Goal: Contribute content

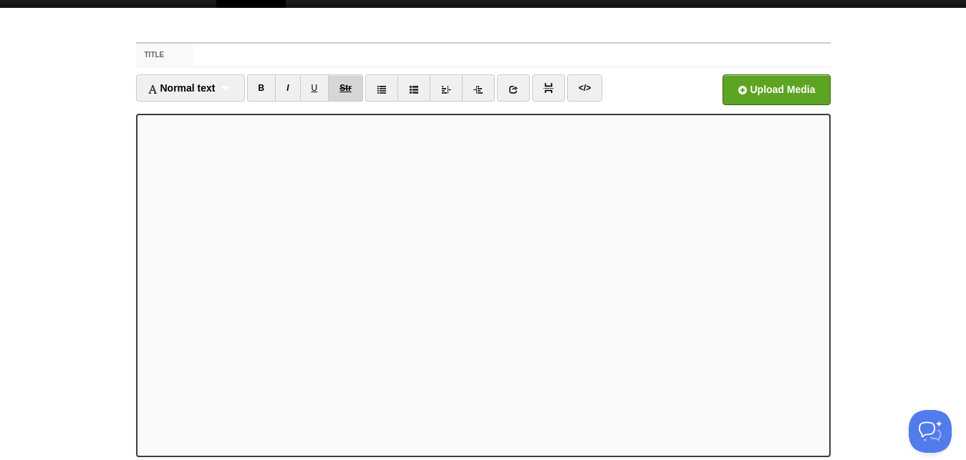
click at [344, 83] on del "Str" at bounding box center [345, 88] width 12 height 10
click at [347, 82] on link "Str" at bounding box center [345, 87] width 35 height 27
click at [347, 84] on del "Str" at bounding box center [345, 88] width 12 height 10
click at [346, 89] on del "Str" at bounding box center [345, 88] width 12 height 10
click at [497, 44] on input "Title" at bounding box center [511, 55] width 636 height 23
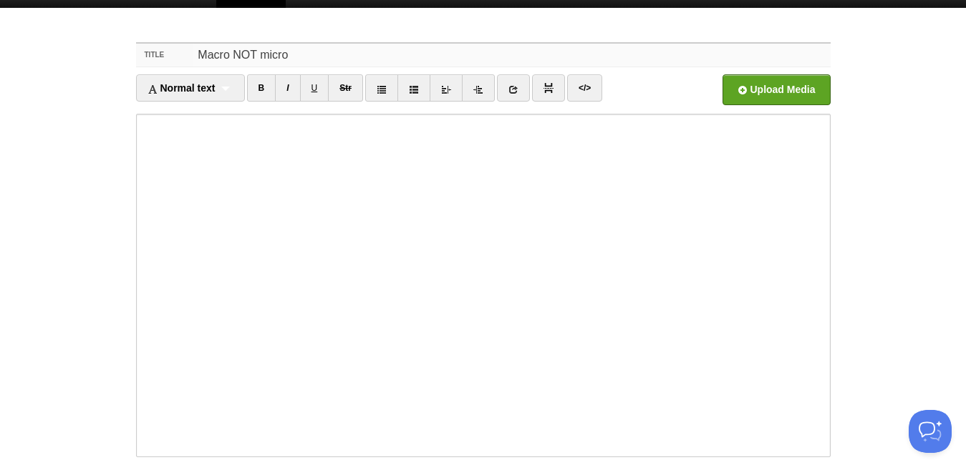
type input "Macro NOT micro"
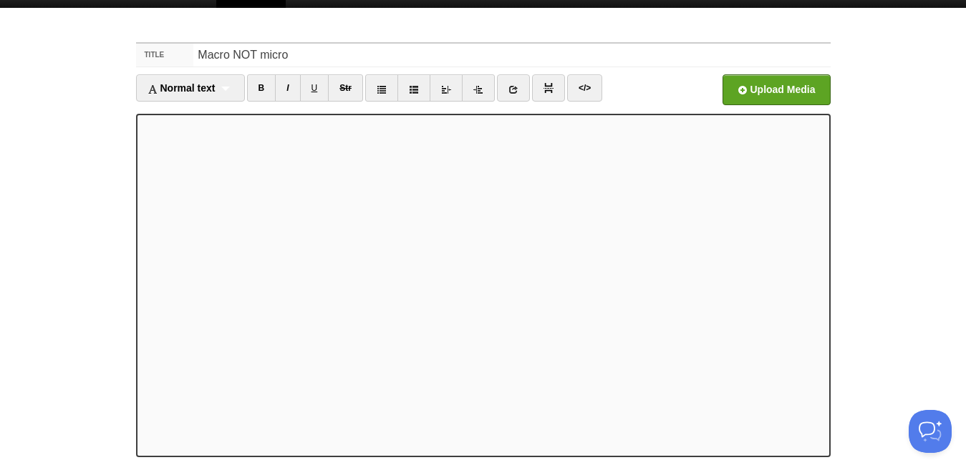
click at [139, 132] on iframe at bounding box center [483, 286] width 694 height 344
click at [228, 87] on div "Normal text Normal text Heading 1 Heading 2 Heading 3" at bounding box center [190, 87] width 109 height 27
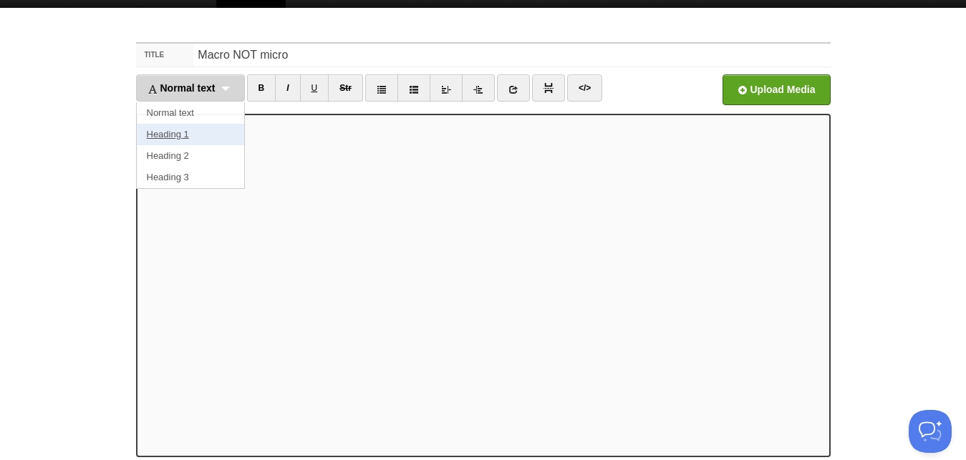
click at [190, 134] on link "Heading 1" at bounding box center [190, 134] width 107 height 21
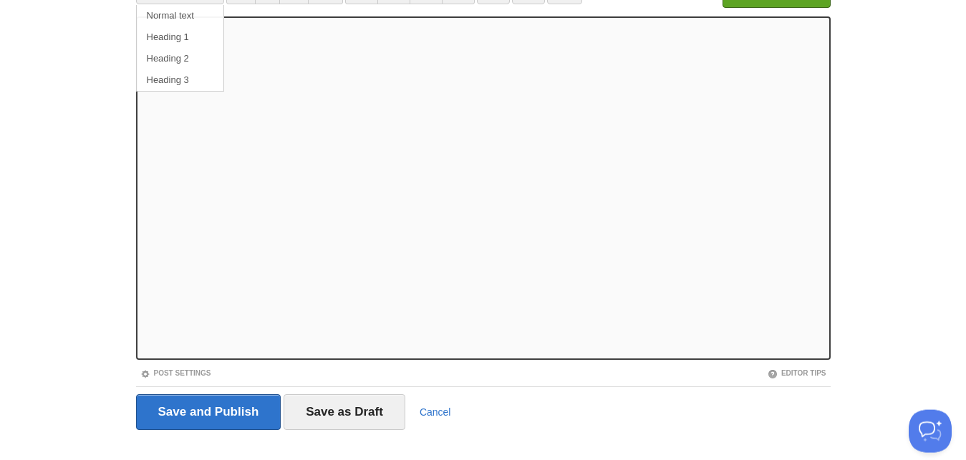
scroll to position [142, 0]
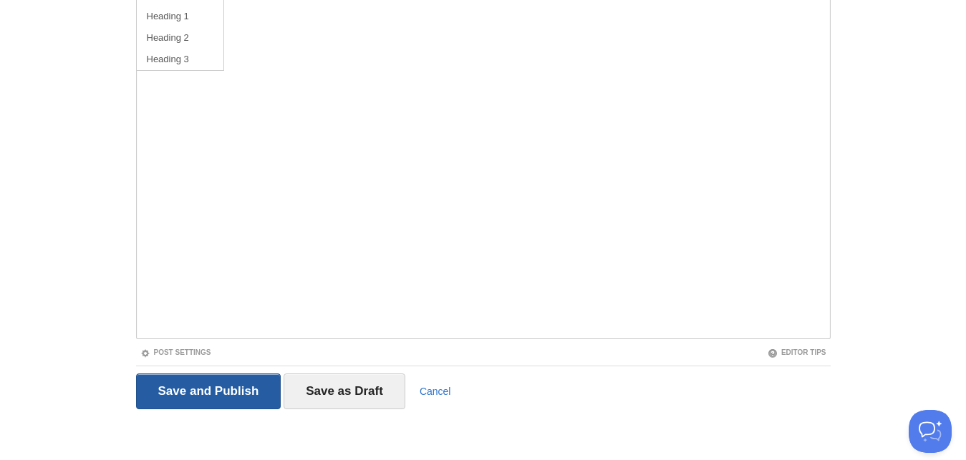
click at [226, 384] on input "Save and Publish" at bounding box center [208, 392] width 145 height 36
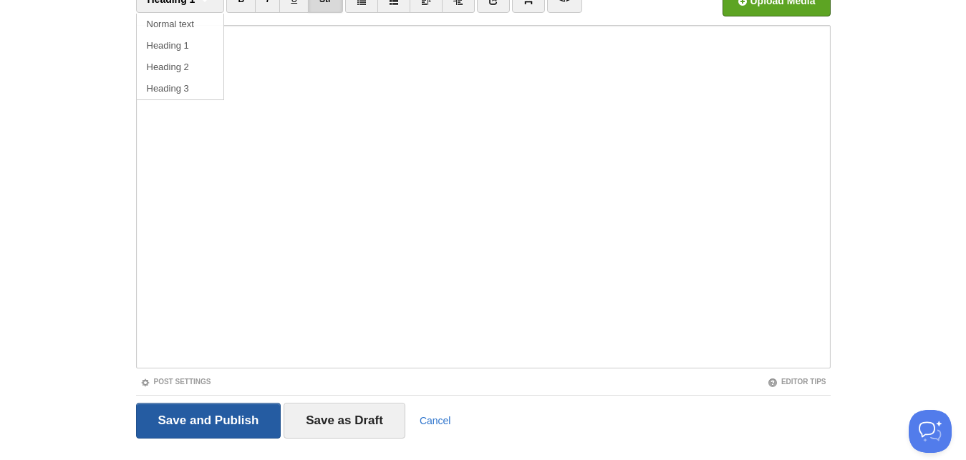
scroll to position [54, 0]
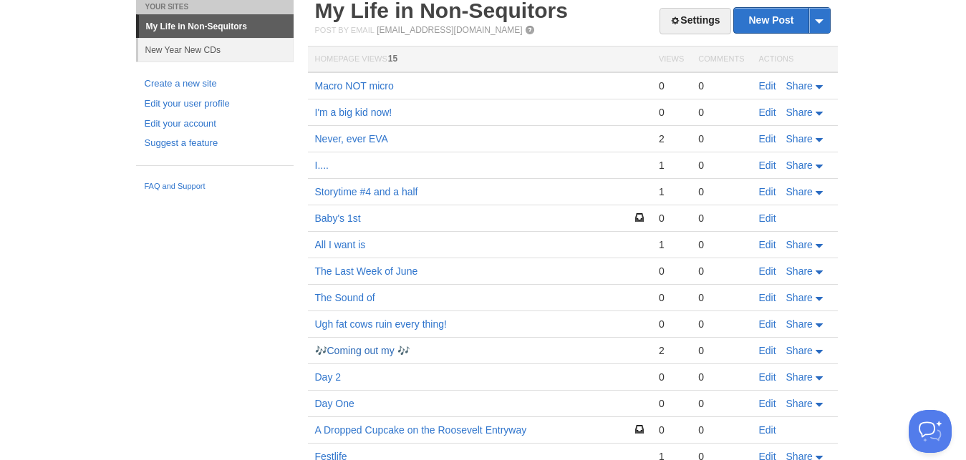
click at [361, 350] on link "🎶Coming out my 🎶" at bounding box center [362, 350] width 94 height 11
